Goal: Communication & Community: Answer question/provide support

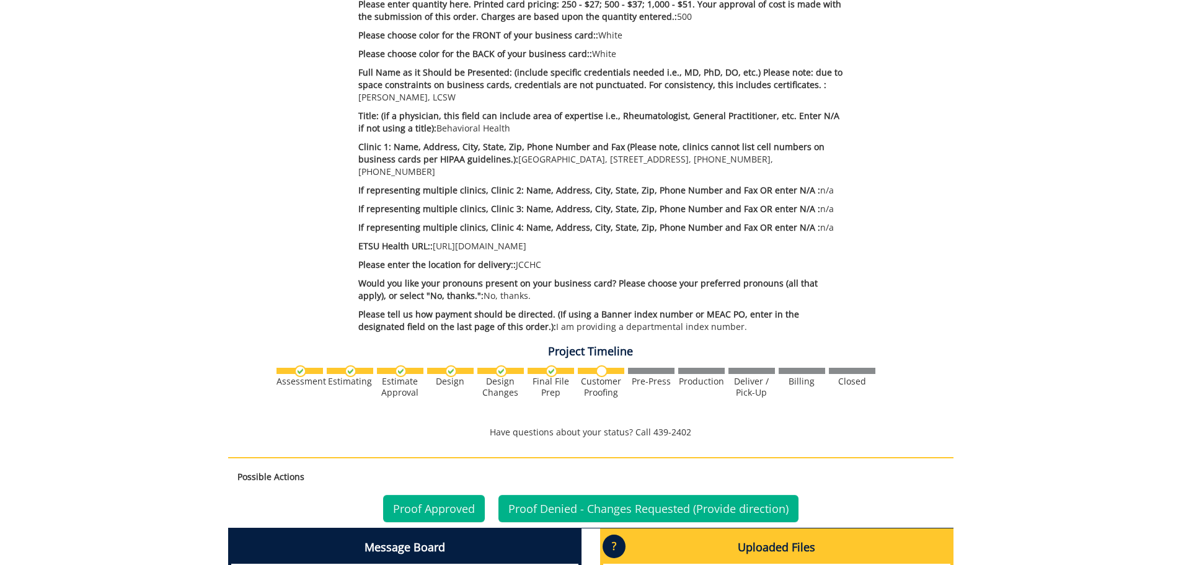
scroll to position [496, 0]
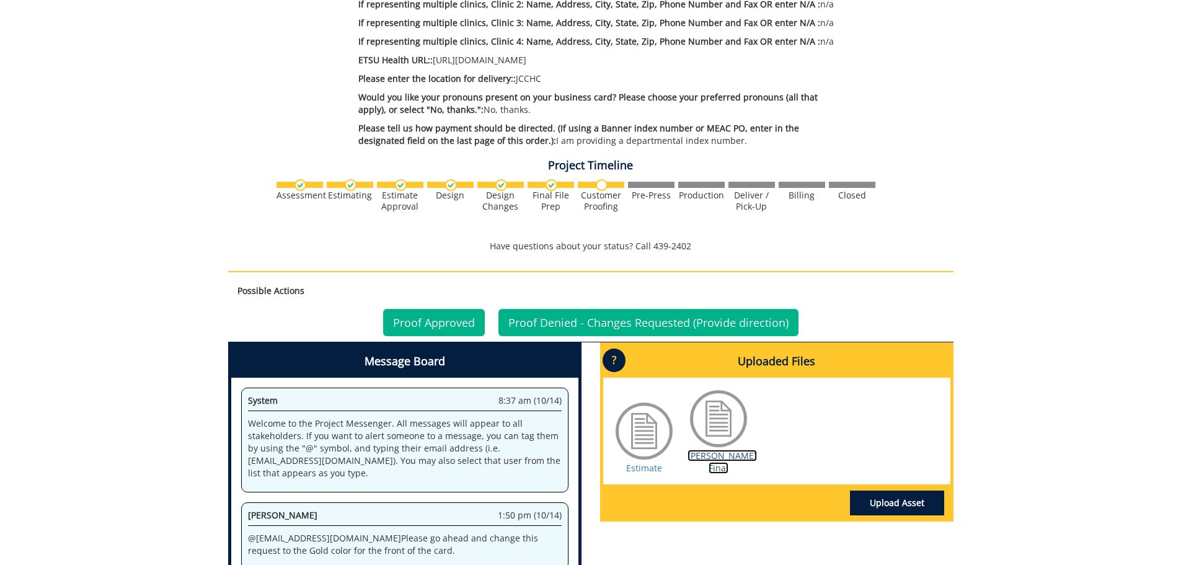
click at [701, 458] on link "Mingo BC Final" at bounding box center [722, 462] width 69 height 24
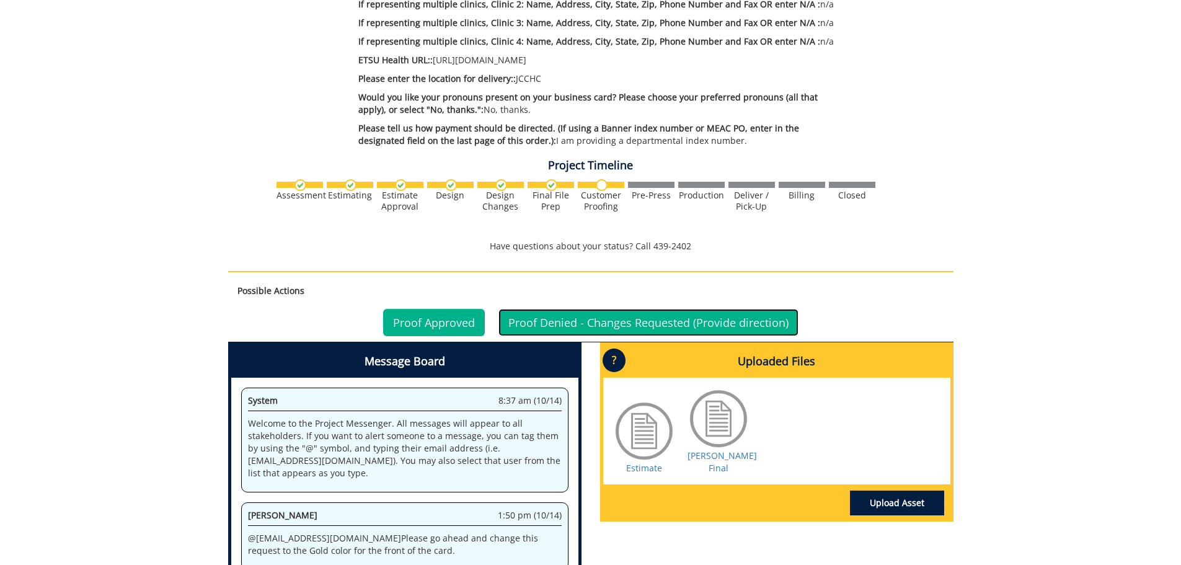
click at [561, 324] on link "Proof Denied - Changes Requested (Provide direction)" at bounding box center [649, 322] width 300 height 27
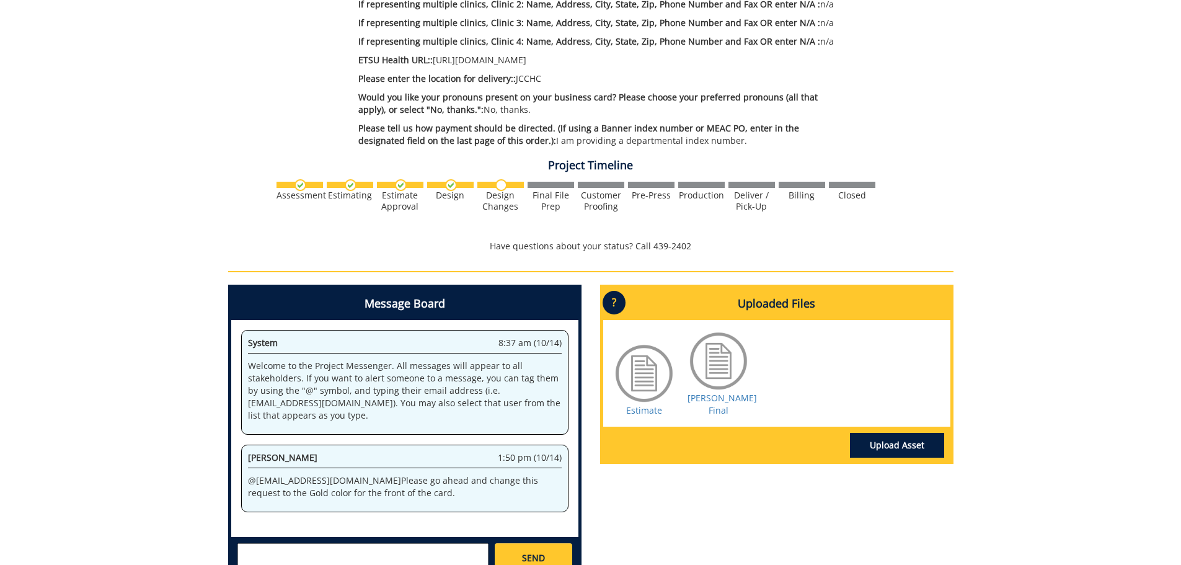
scroll to position [620, 0]
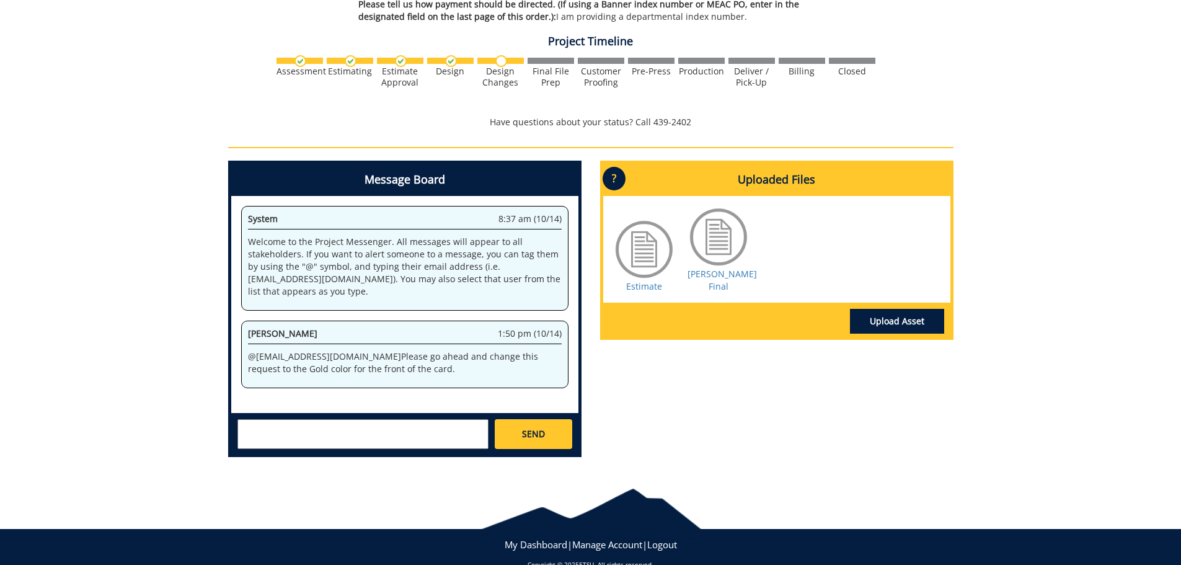
click at [327, 438] on textarea at bounding box center [362, 434] width 251 height 30
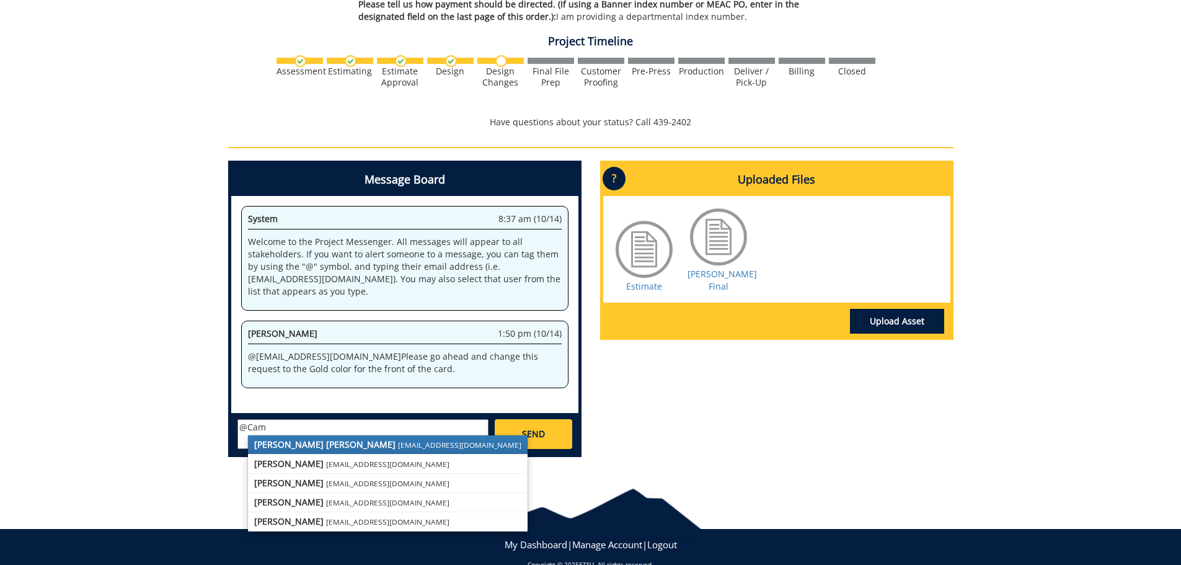
click at [321, 448] on strong "Taylor C. Campbell" at bounding box center [324, 444] width 141 height 12
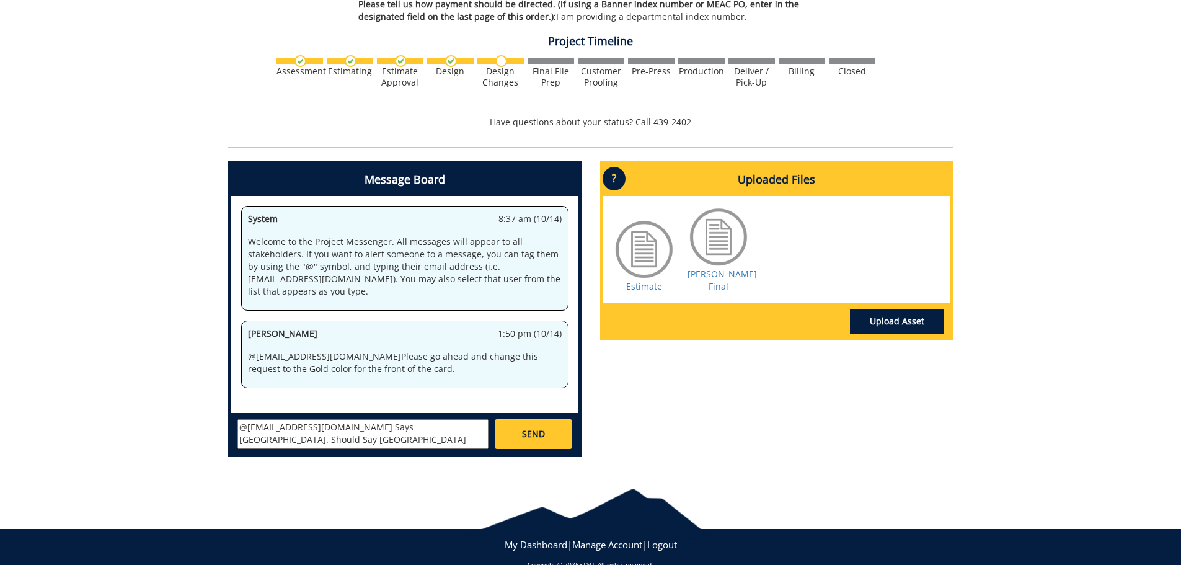
type textarea "@campbelltc@etsu.edu Says Johnson City Community Center. Should Say Johnson Cit…"
click at [527, 429] on span "SEND" at bounding box center [533, 434] width 23 height 12
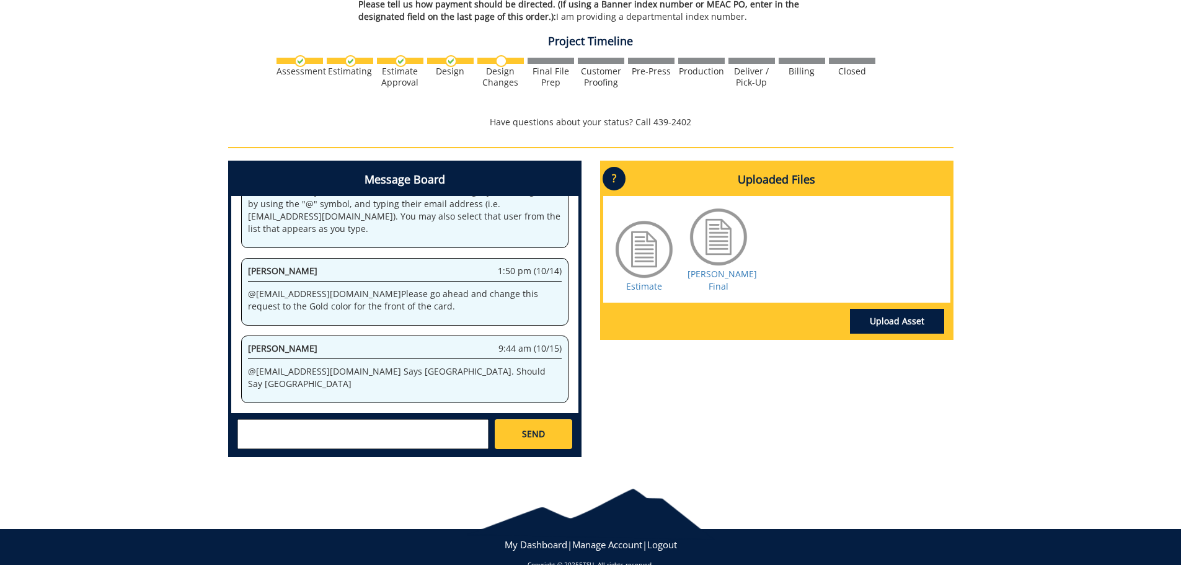
drag, startPoint x: 415, startPoint y: 386, endPoint x: 247, endPoint y: 369, distance: 168.3
click at [248, 369] on p "@campbelltc@etsu.edu Says Johnson City Community Center. Should Say Johnson Cit…" at bounding box center [405, 377] width 314 height 25
copy p "@campbelltc@etsu.edu Says Johnson City Community Center. Should Say Johnson Cit…"
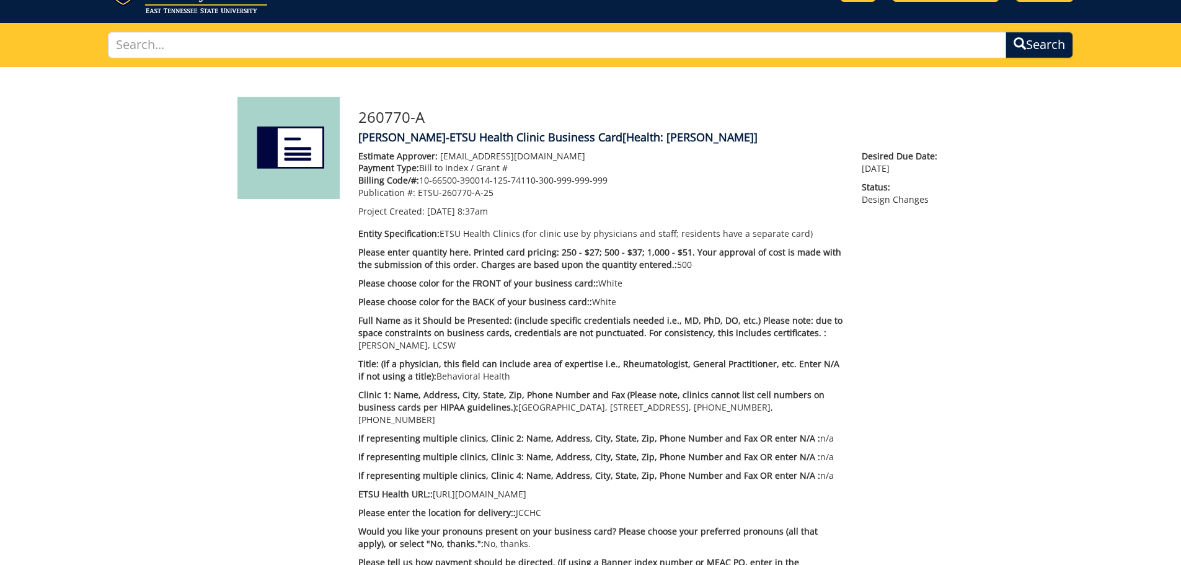
scroll to position [0, 0]
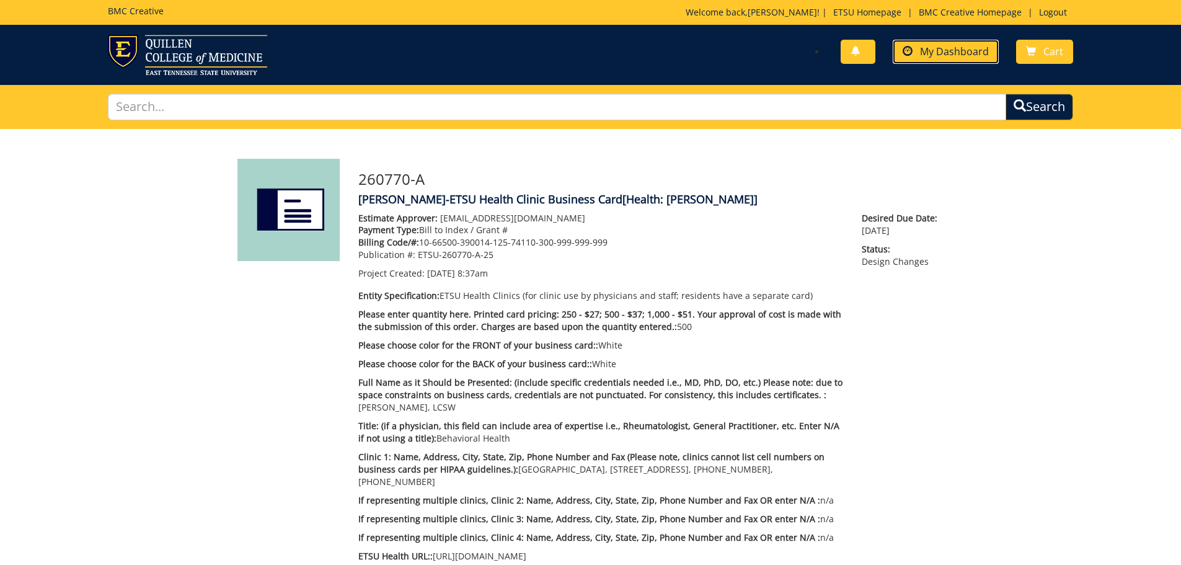
click at [944, 50] on span "My Dashboard" at bounding box center [954, 52] width 69 height 14
click at [975, 51] on span "My Dashboard" at bounding box center [954, 52] width 69 height 14
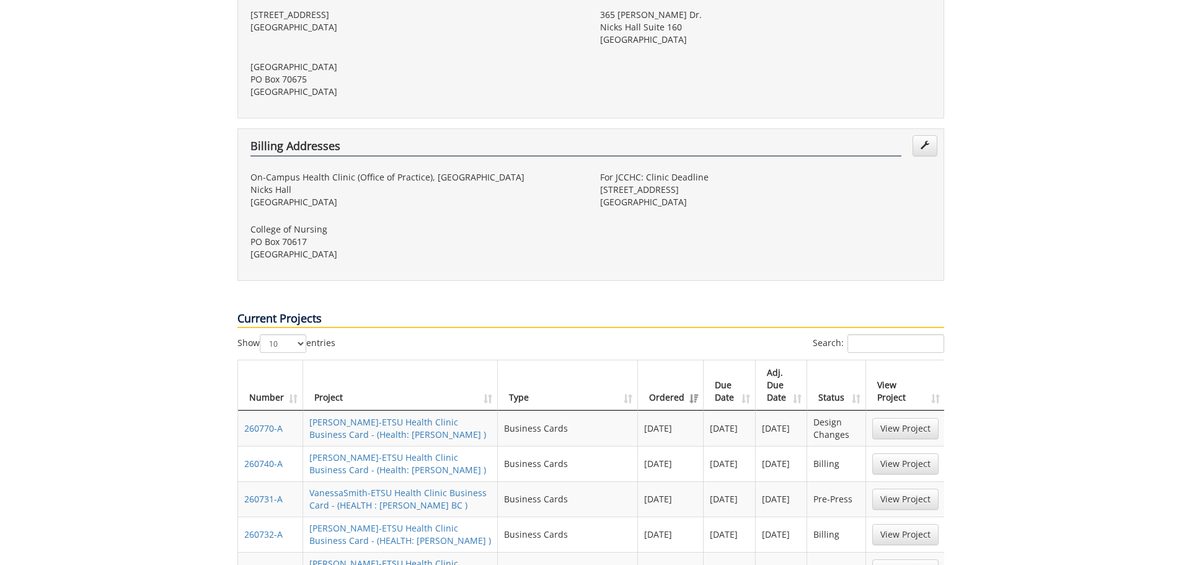
scroll to position [434, 0]
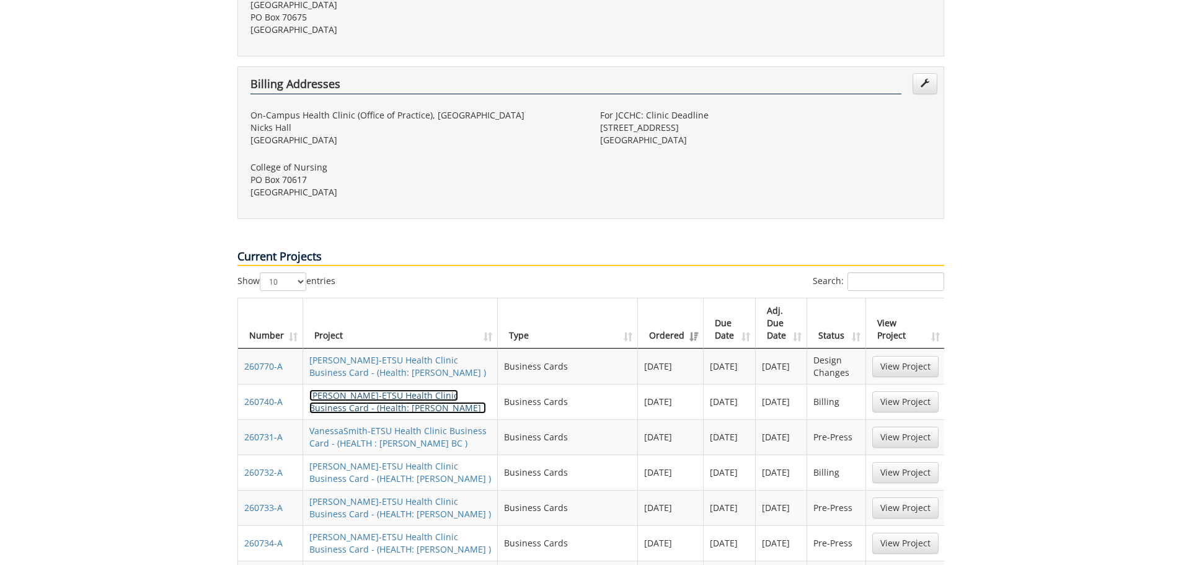
click at [379, 389] on link "[PERSON_NAME]-ETSU Health Clinic Business Card - (Health: [PERSON_NAME] )" at bounding box center [397, 401] width 177 height 24
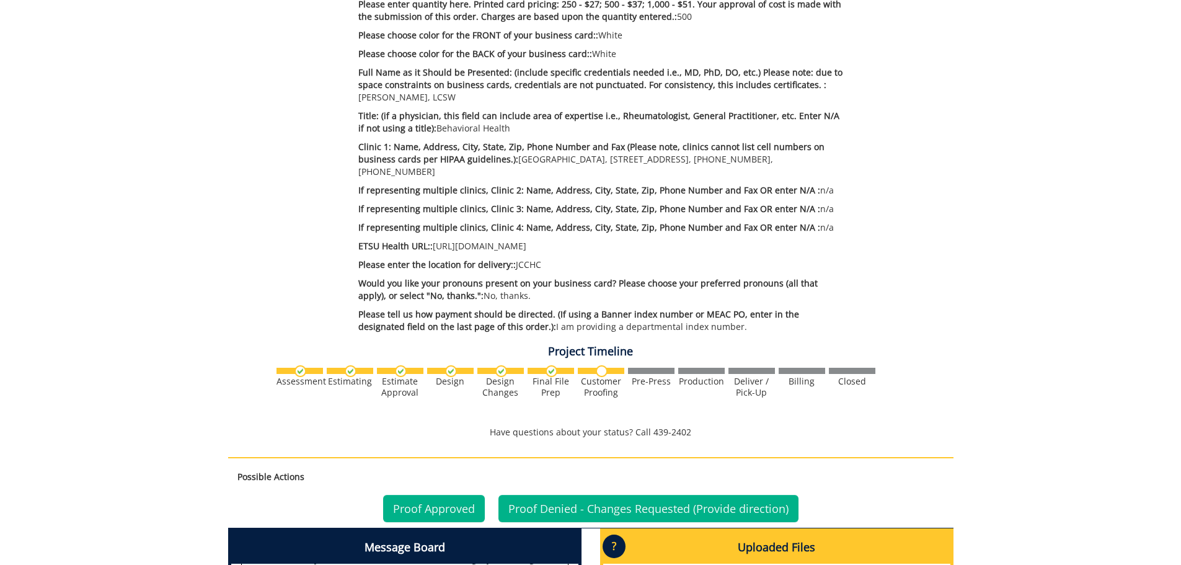
scroll to position [558, 0]
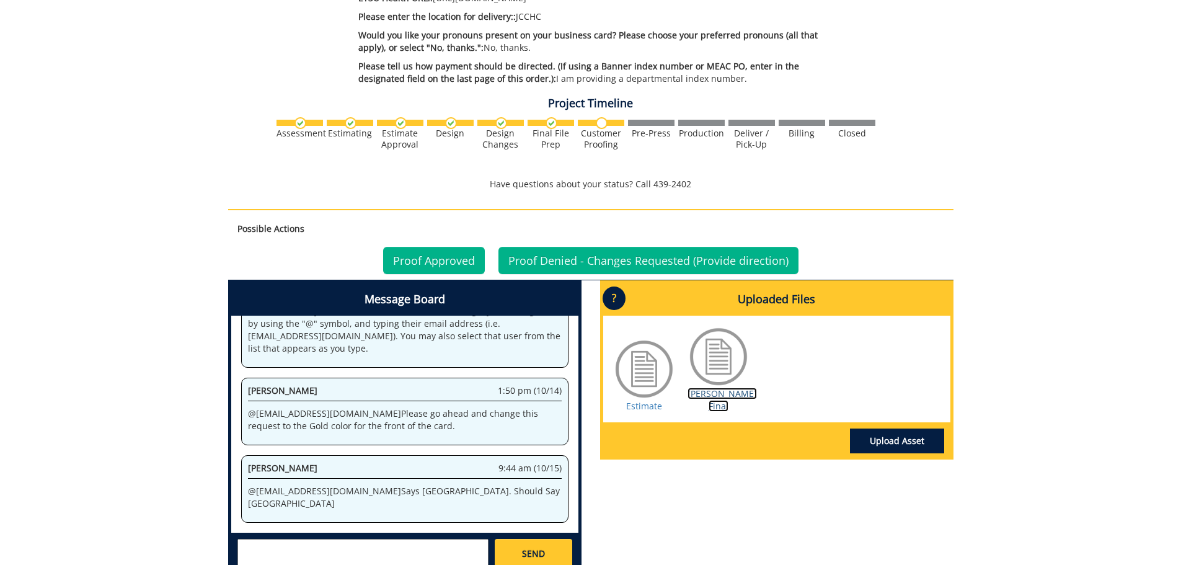
click at [729, 393] on link "Mingo BC Final" at bounding box center [722, 400] width 69 height 24
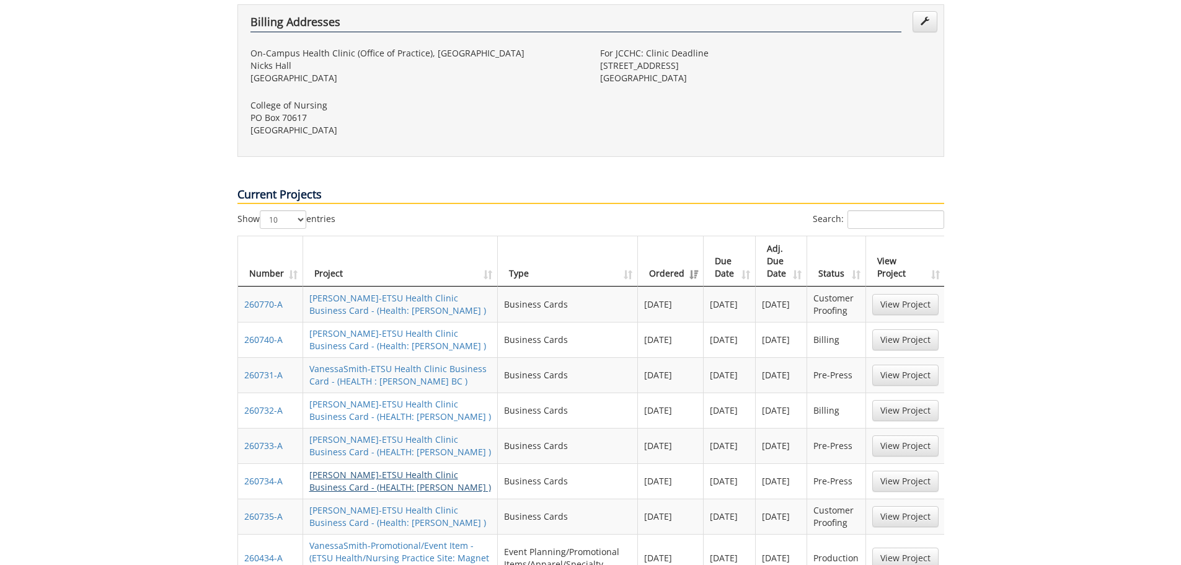
scroll to position [558, 0]
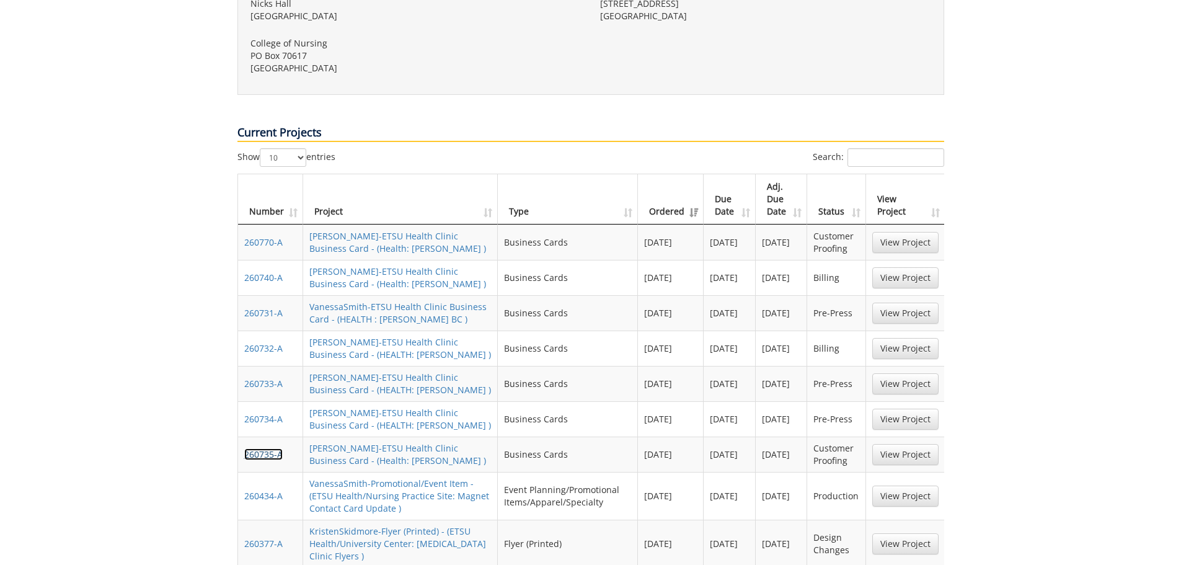
click at [257, 448] on link "260735-A" at bounding box center [263, 454] width 38 height 12
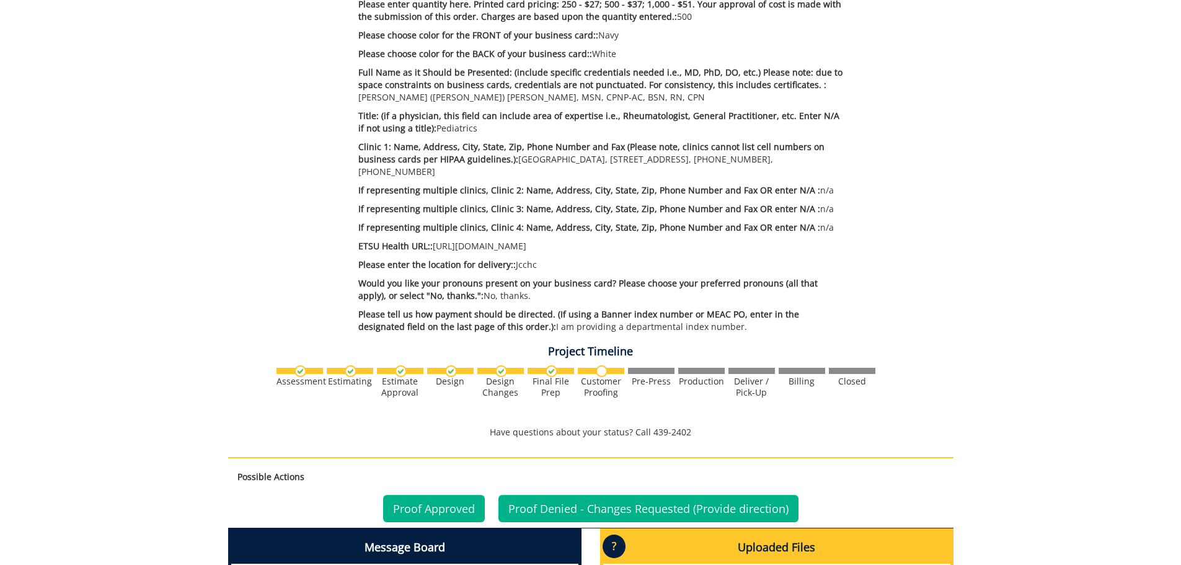
scroll to position [558, 0]
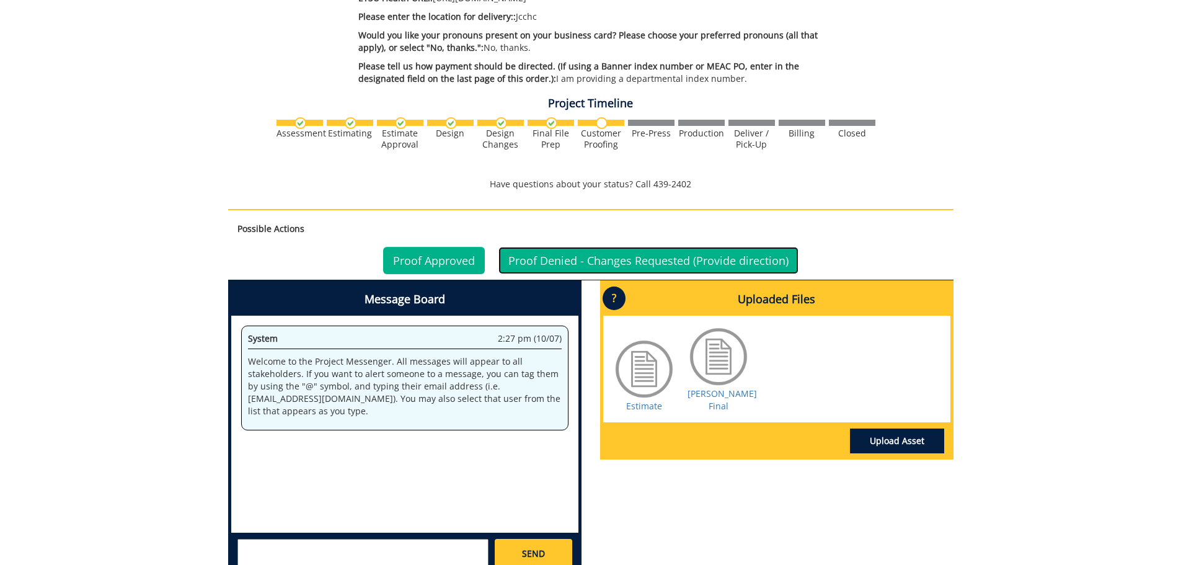
click at [545, 265] on link "Proof Denied - Changes Requested (Provide direction)" at bounding box center [649, 260] width 300 height 27
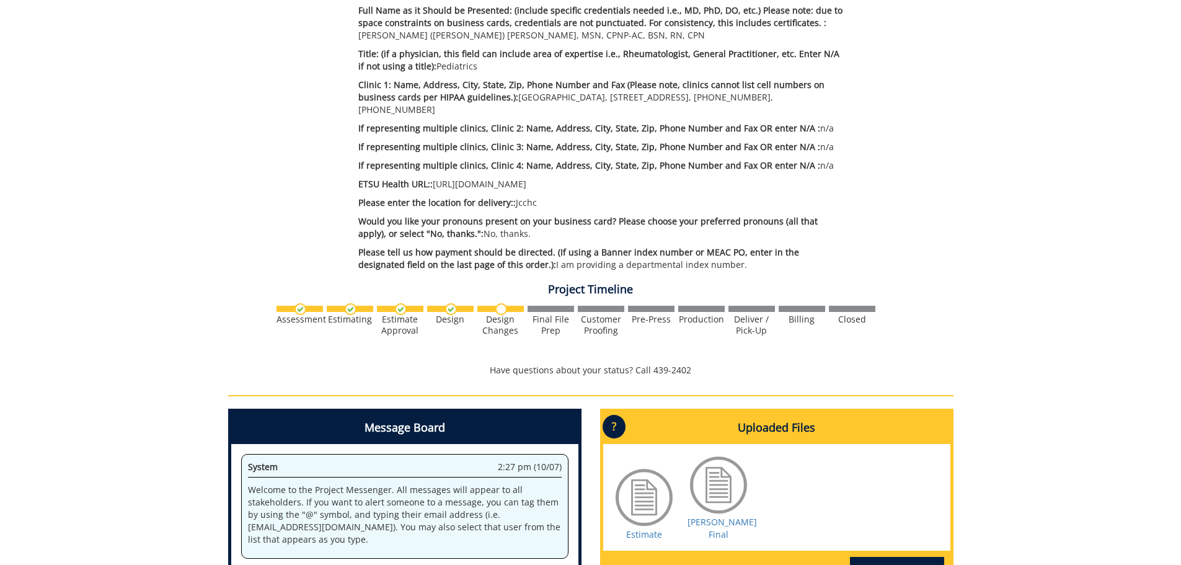
scroll to position [620, 0]
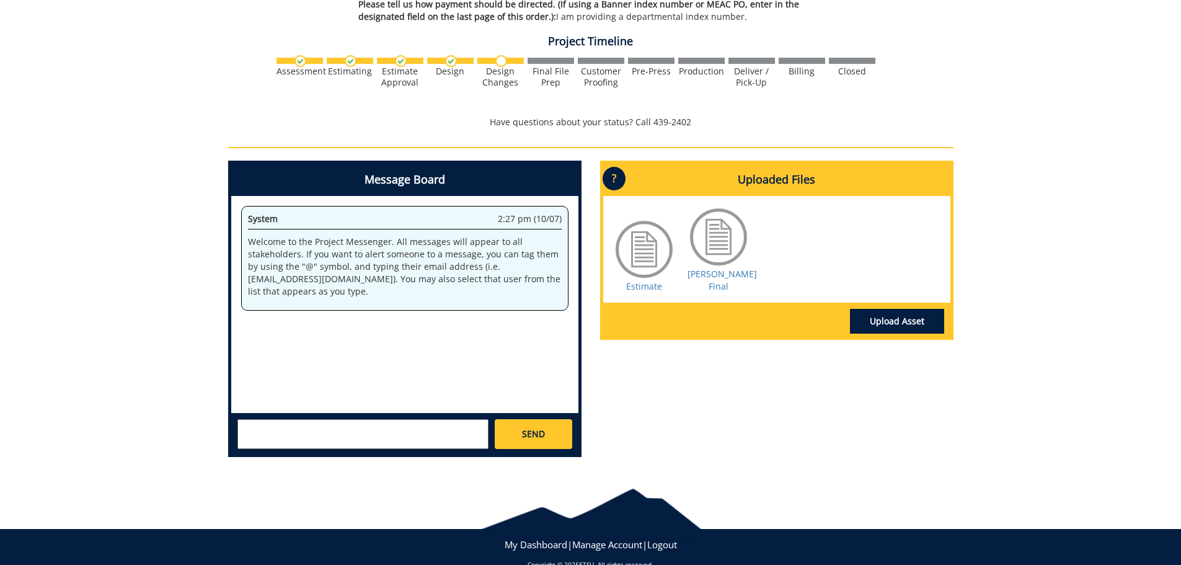
click at [304, 427] on textarea at bounding box center [362, 434] width 251 height 30
paste textarea "@campbelltc@etsu.edu Says Johnson City Community Center. Should Say Johnson Cit…"
click at [335, 429] on textarea "@campbelltc@etsu.edu Says Johnson City Community Center. Should Say Johnson Cit…" at bounding box center [362, 434] width 251 height 30
click at [339, 427] on textarea "@campbelltc@etsu.edu Says Johnson City Community Center. Should Say Johnson Cit…" at bounding box center [362, 434] width 251 height 30
click at [321, 450] on strong "Taylor C. Campbell" at bounding box center [324, 444] width 141 height 12
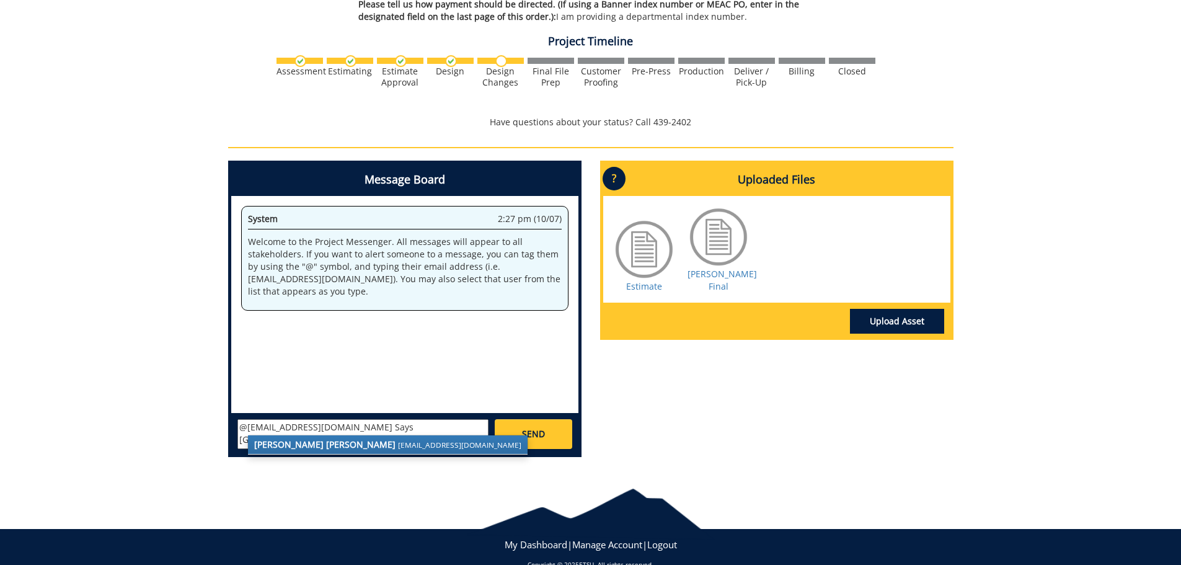
type textarea "@campbelltc@etsu.edu Says Johnson City Community Center. Should Say Johnson Cit…"
click at [530, 438] on span "SEND" at bounding box center [533, 434] width 23 height 12
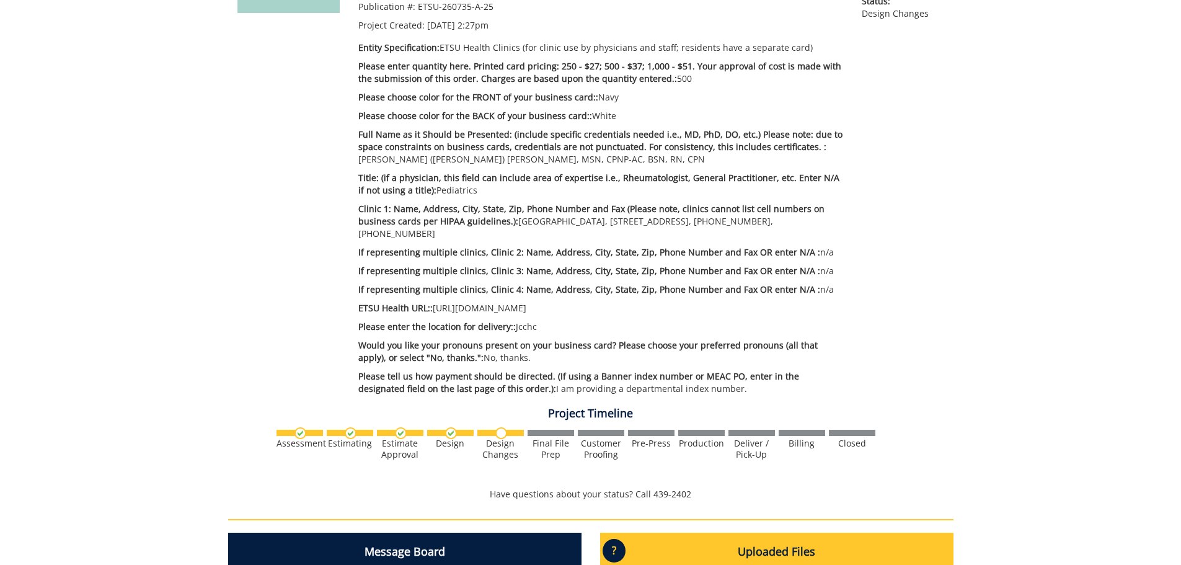
scroll to position [0, 0]
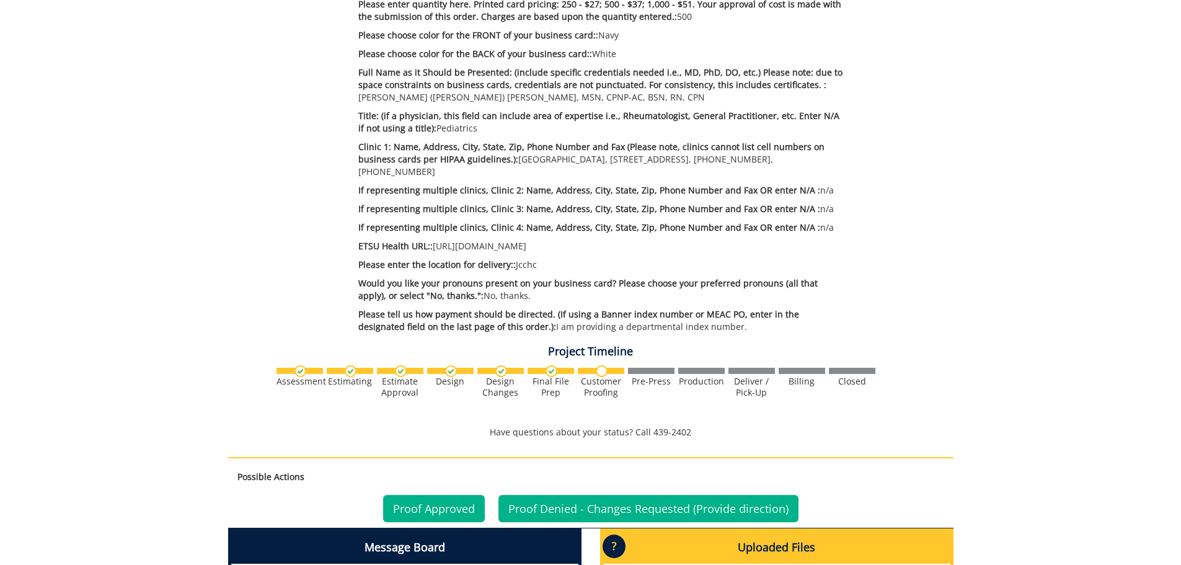
scroll to position [558, 0]
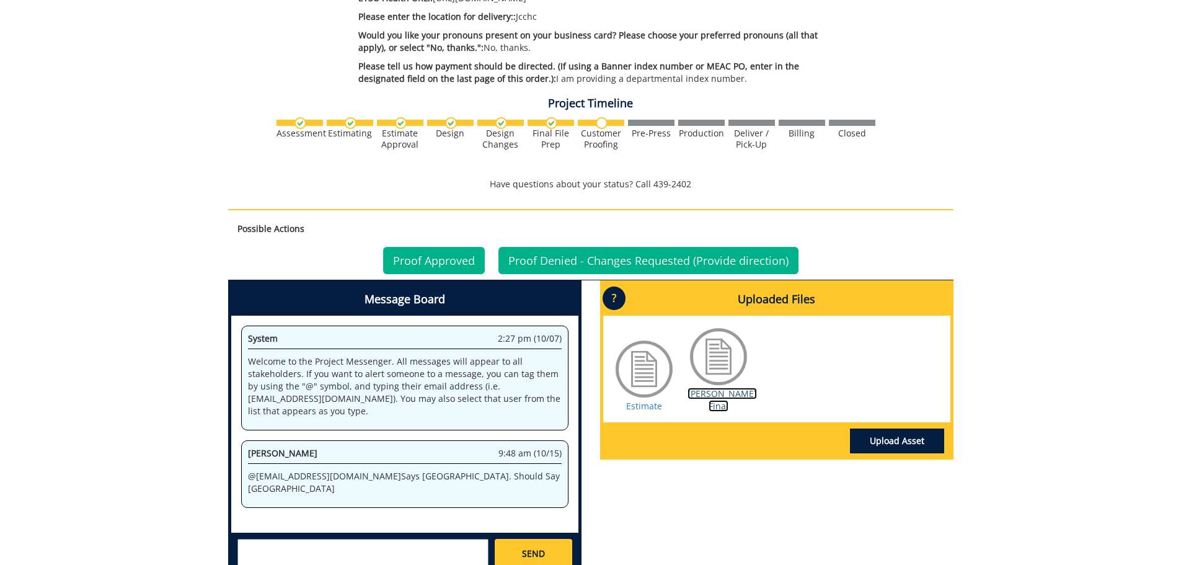
click at [721, 394] on link "[PERSON_NAME] Final" at bounding box center [722, 400] width 69 height 24
click at [439, 259] on link "Proof Approved" at bounding box center [434, 260] width 102 height 27
